Goal: Contribute content: Add original content to the website for others to see

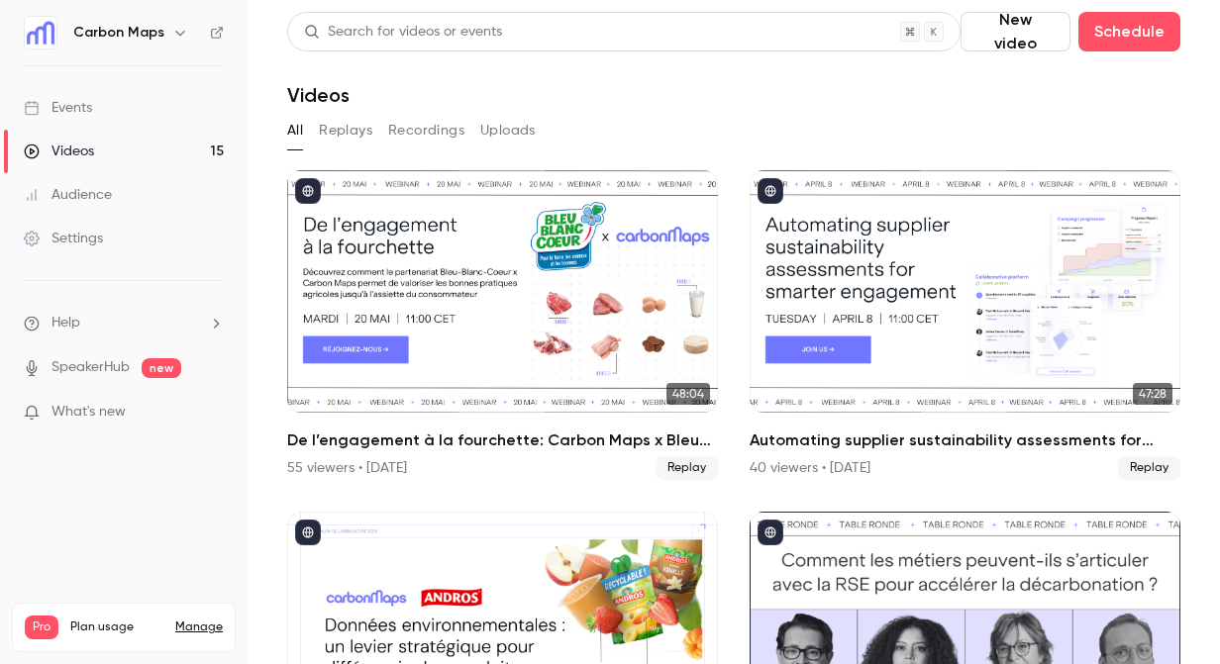
click at [1026, 34] on button "New video" at bounding box center [1015, 32] width 110 height 40
click at [1005, 122] on li "Upload" at bounding box center [1068, 137] width 214 height 51
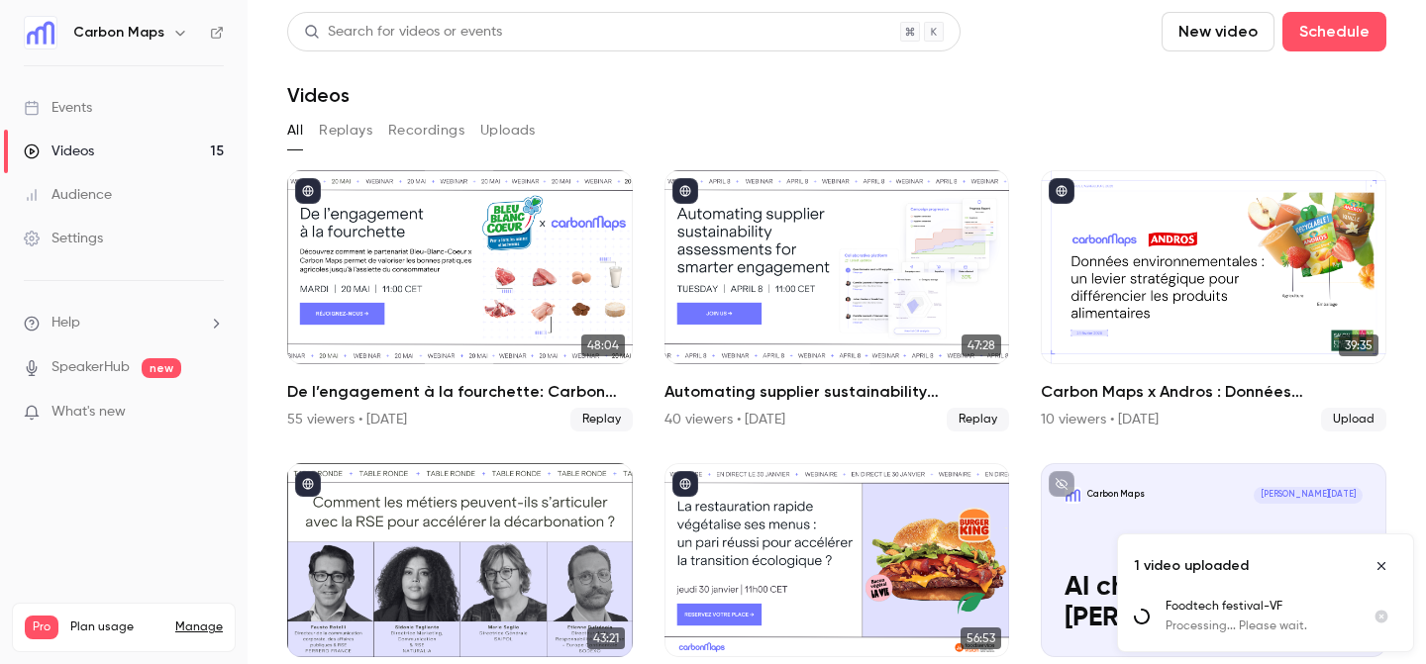
click at [141, 402] on p "What's new" at bounding box center [108, 412] width 168 height 21
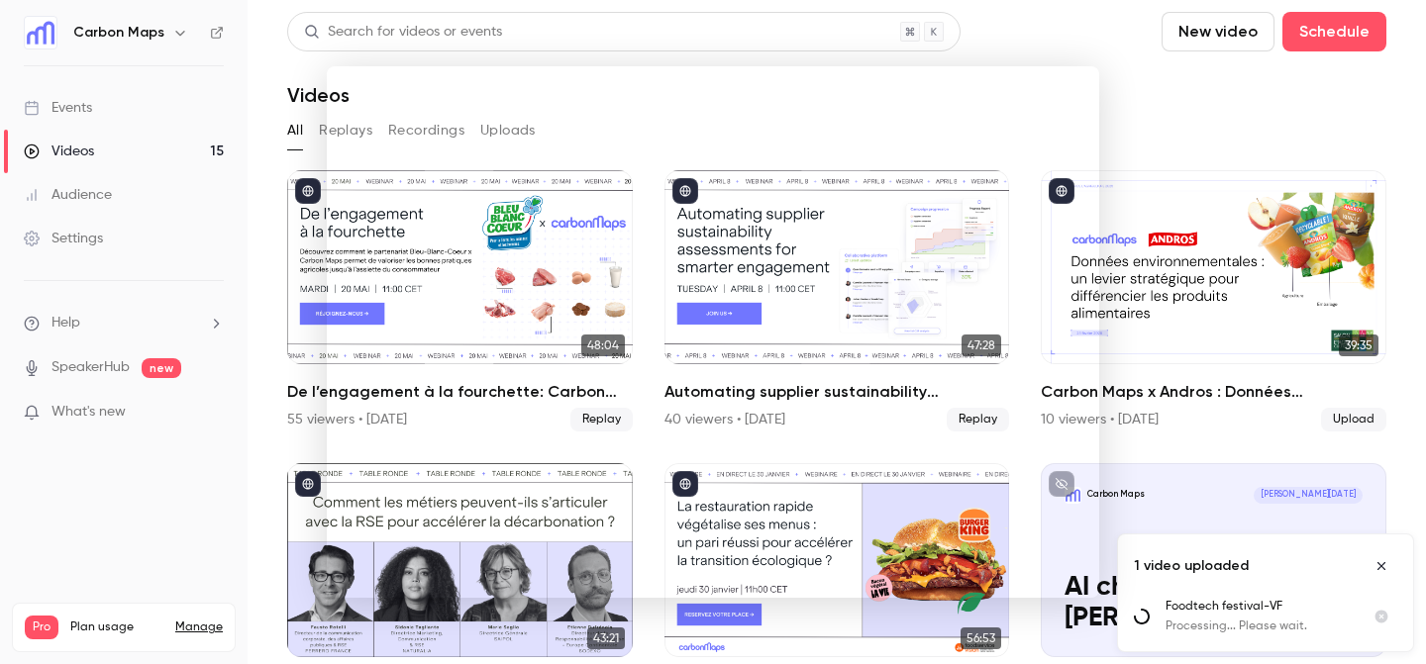
click at [1158, 121] on div at bounding box center [713, 332] width 1426 height 664
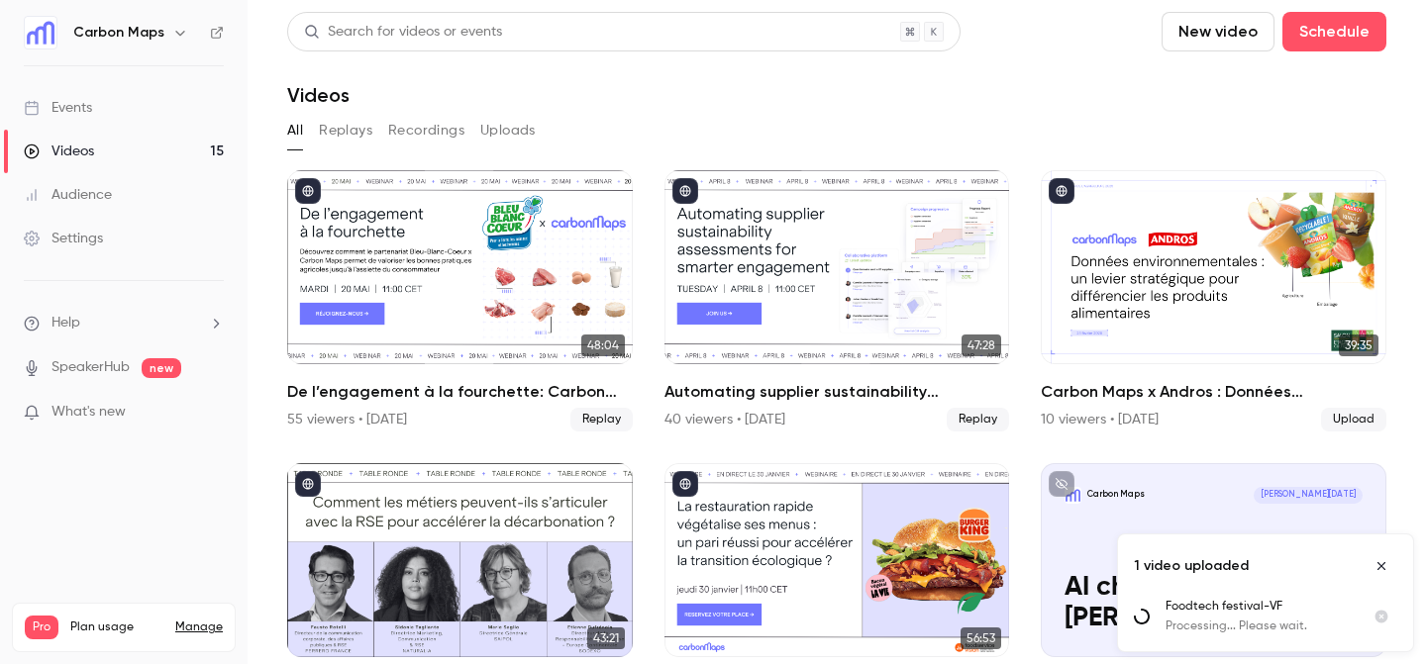
click at [265, 457] on main "Search for videos or events New video Schedule Videos All Replays Recordings Up…" at bounding box center [837, 332] width 1178 height 664
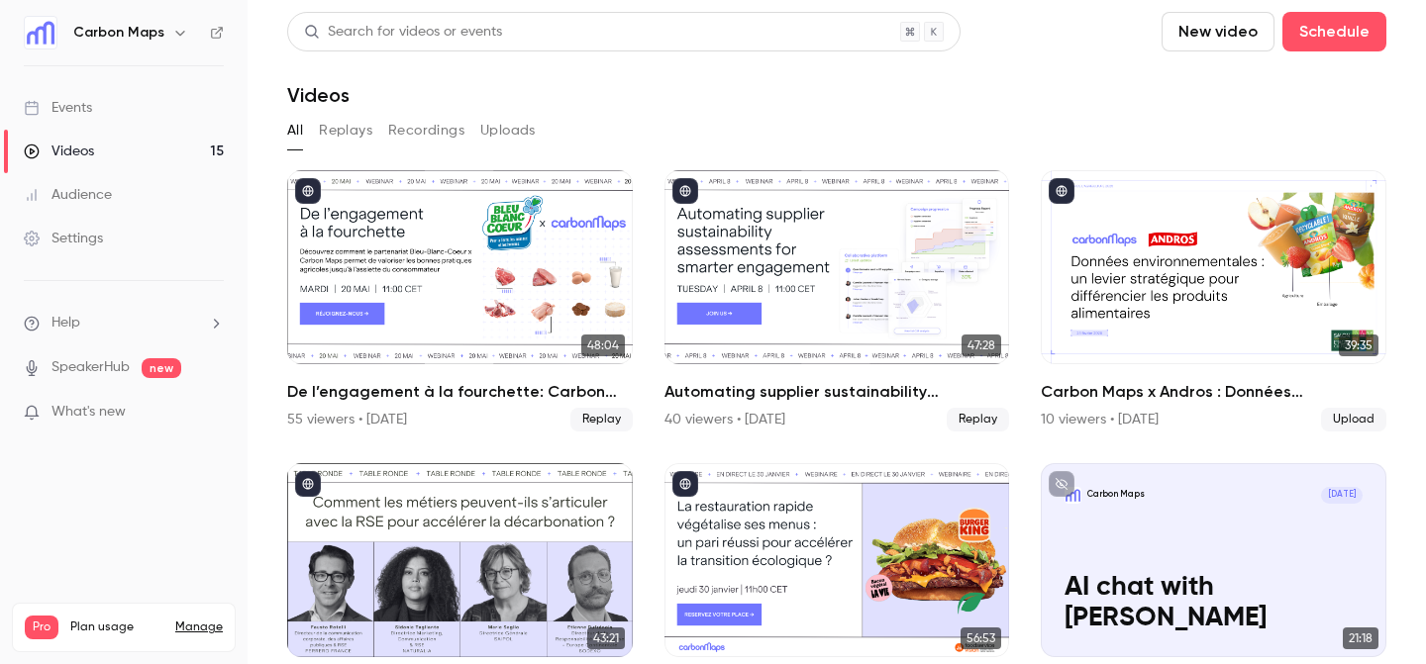
click at [136, 148] on link "Videos 15" at bounding box center [124, 152] width 248 height 44
click at [1197, 34] on button "New video" at bounding box center [1217, 32] width 113 height 40
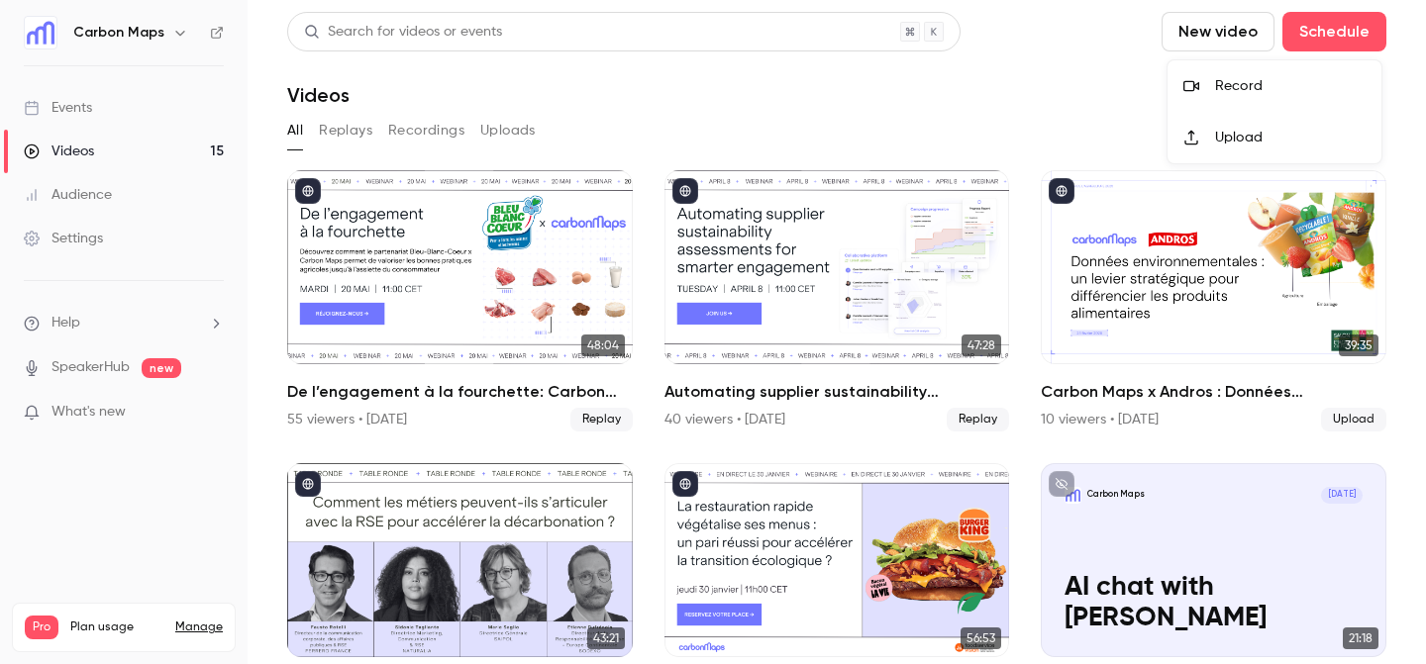
click at [1207, 136] on div at bounding box center [1199, 138] width 32 height 16
